Goal: Task Accomplishment & Management: Complete application form

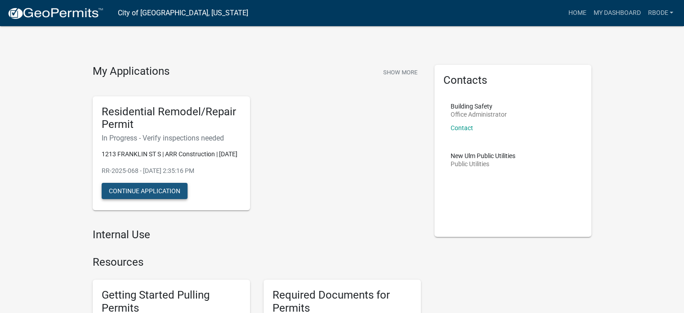
click at [153, 197] on button "Continue Application" at bounding box center [145, 191] width 86 height 16
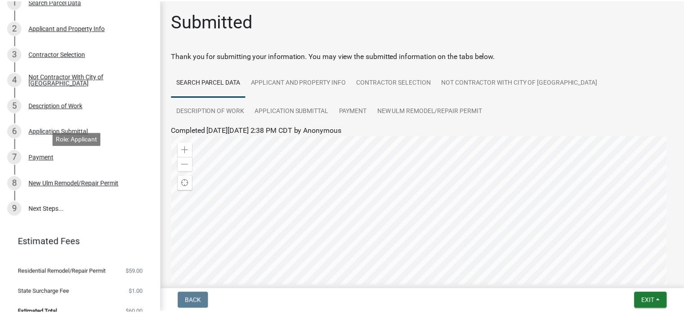
scroll to position [132, 0]
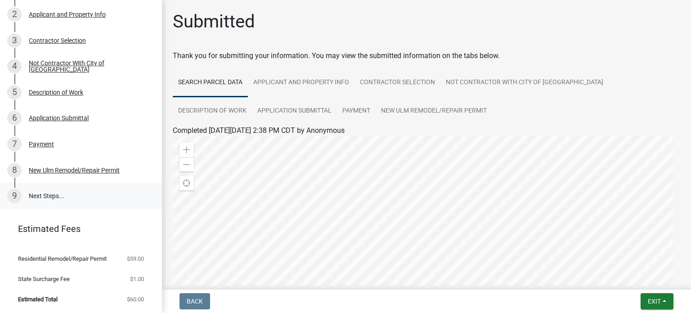
click at [49, 188] on link "9 Next Steps..." at bounding box center [81, 196] width 162 height 26
click at [75, 167] on div "New Ulm Remodel/Repair Permit" at bounding box center [74, 170] width 91 height 6
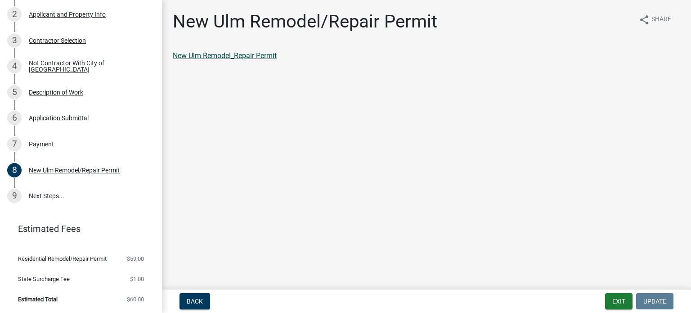
click at [246, 55] on link "New Ulm Remodel_Repair Permit" at bounding box center [225, 55] width 104 height 9
click at [50, 190] on link "9 Next Steps..." at bounding box center [81, 196] width 162 height 26
click at [45, 186] on link "9 Next Steps..." at bounding box center [81, 196] width 162 height 26
click at [611, 304] on button "Exit" at bounding box center [618, 301] width 27 height 16
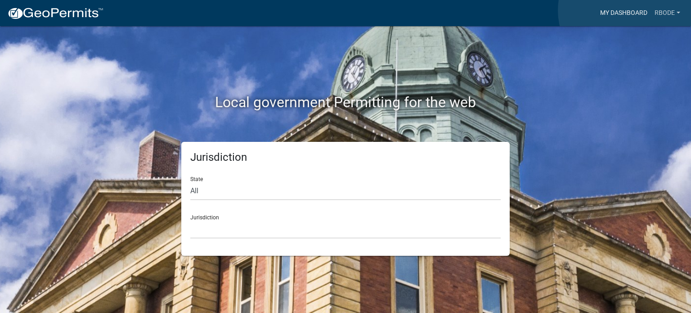
click at [626, 10] on link "My Dashboard" at bounding box center [624, 12] width 54 height 17
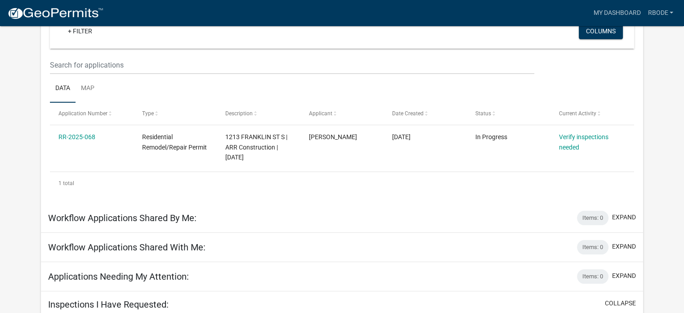
scroll to position [96, 0]
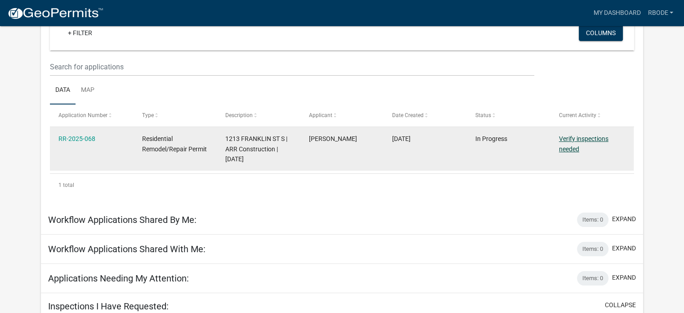
click at [576, 139] on link "Verify inspections needed" at bounding box center [583, 144] width 49 height 18
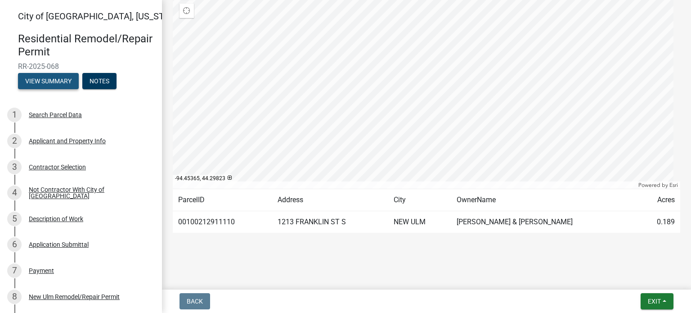
click at [48, 79] on button "View Summary" at bounding box center [48, 81] width 61 height 16
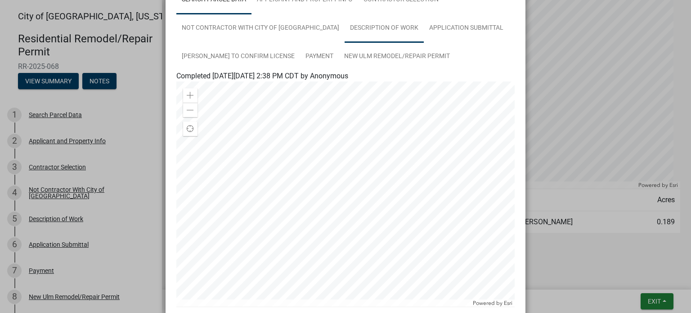
scroll to position [186, 0]
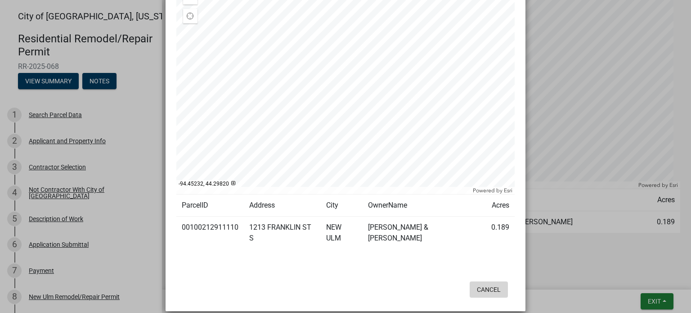
click at [484, 281] on button "Cancel" at bounding box center [489, 289] width 38 height 16
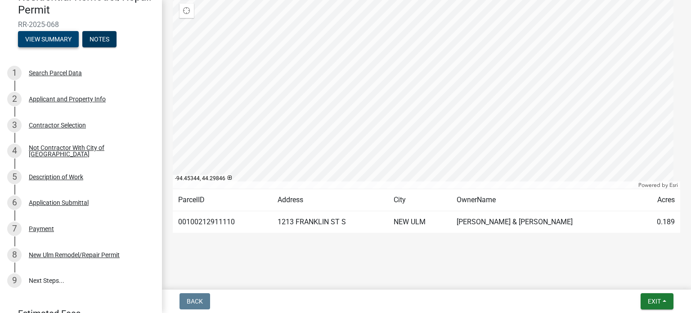
scroll to position [0, 0]
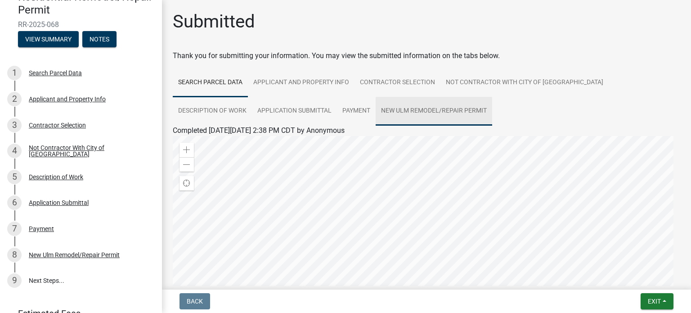
click at [376, 109] on link "New Ulm Remodel/Repair Permit" at bounding box center [434, 111] width 117 height 29
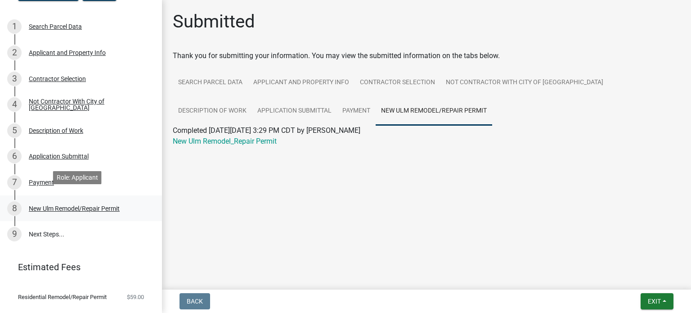
scroll to position [132, 0]
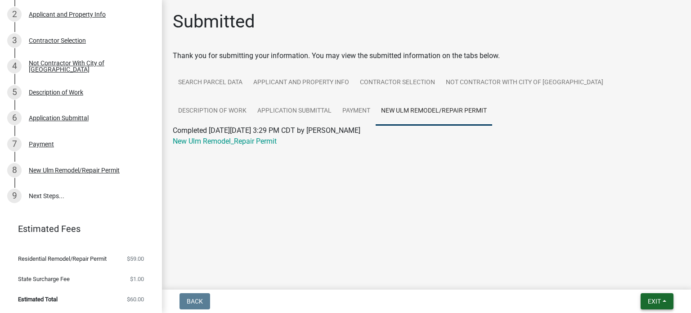
click at [653, 300] on span "Exit" at bounding box center [654, 300] width 13 height 7
click at [618, 274] on button "Save & Exit" at bounding box center [638, 278] width 72 height 22
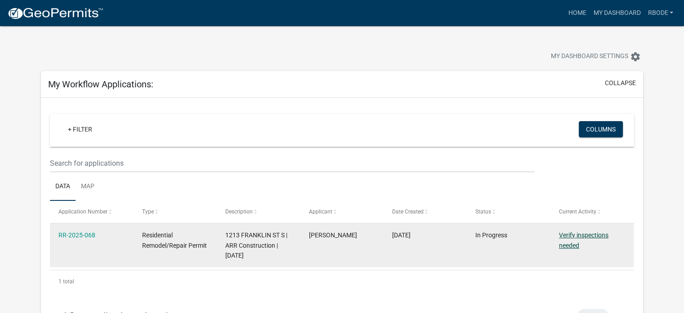
click at [597, 233] on link "Verify inspections needed" at bounding box center [583, 240] width 49 height 18
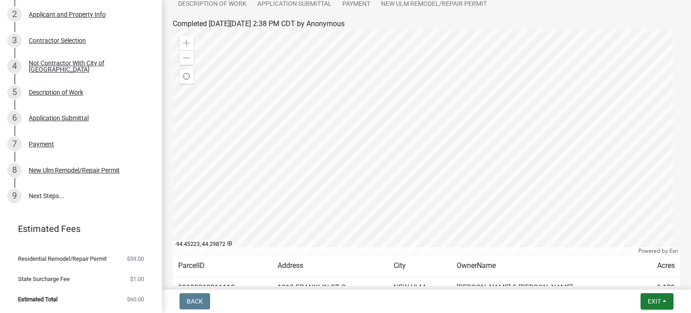
scroll to position [172, 0]
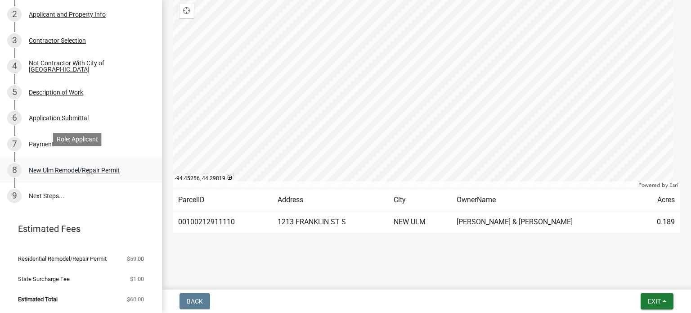
click at [84, 167] on div "New Ulm Remodel/Repair Permit" at bounding box center [74, 170] width 91 height 6
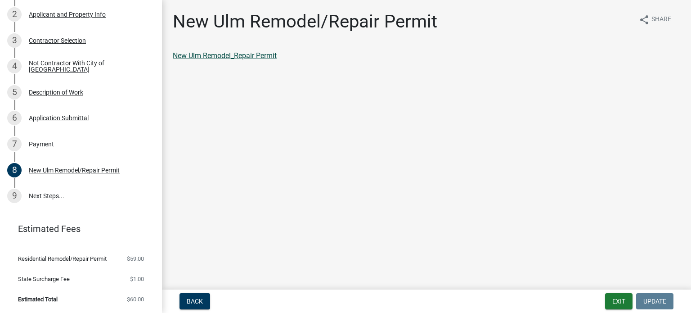
click at [267, 56] on link "New Ulm Remodel_Repair Permit" at bounding box center [225, 55] width 104 height 9
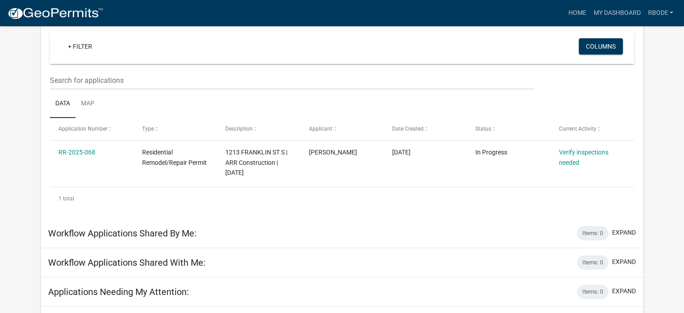
scroll to position [90, 0]
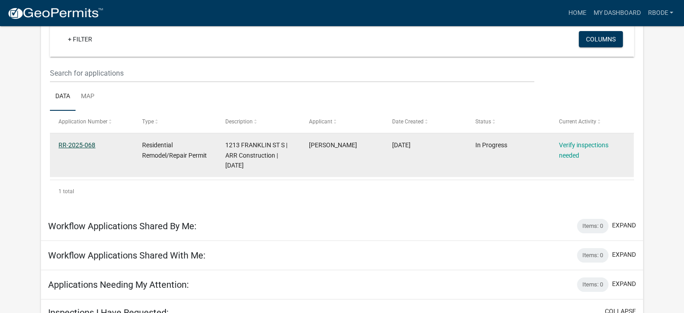
click at [76, 144] on link "RR-2025-068" at bounding box center [76, 144] width 37 height 7
